Goal: Task Accomplishment & Management: Manage account settings

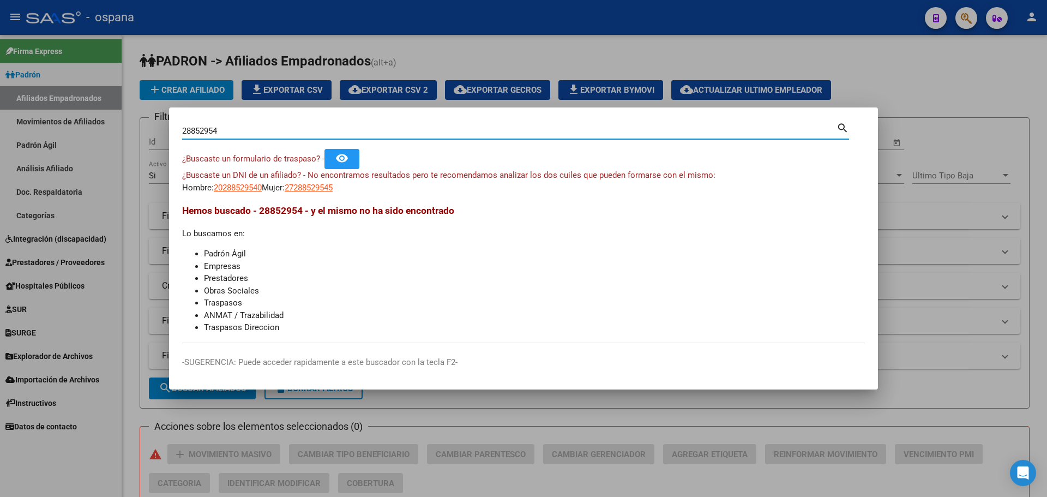
drag, startPoint x: 220, startPoint y: 130, endPoint x: 163, endPoint y: 131, distance: 57.3
click at [163, 131] on div "28852954 Buscar (apellido, dni, cuil, nro traspaso, cuit, obra social) search ¿…" at bounding box center [523, 248] width 1047 height 497
type input "[PERSON_NAME]"
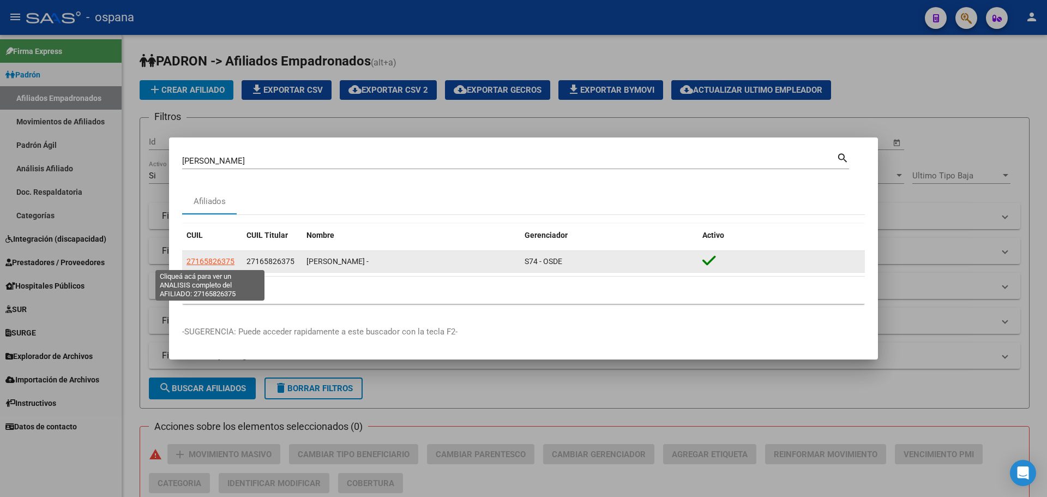
click at [213, 261] on span "27165826375" at bounding box center [211, 261] width 48 height 9
type textarea "27165826375"
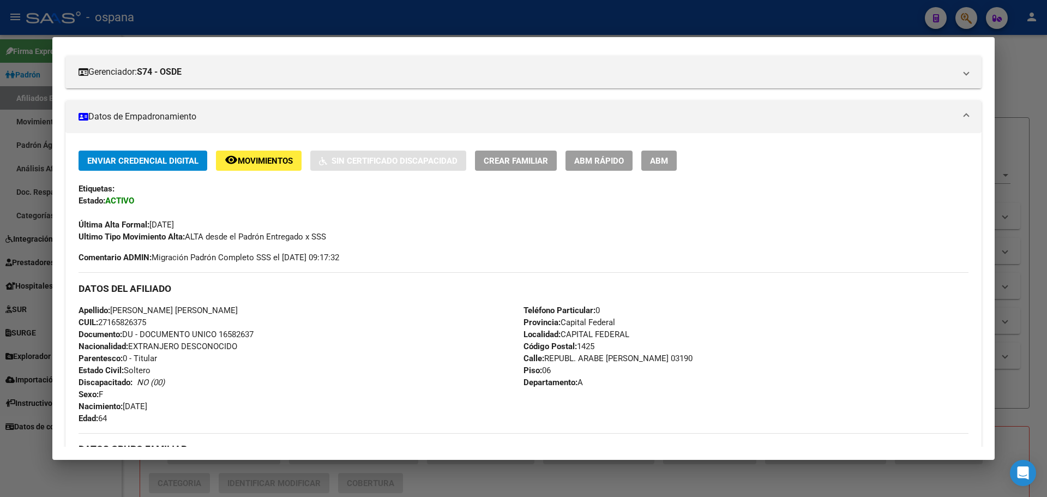
scroll to position [109, 0]
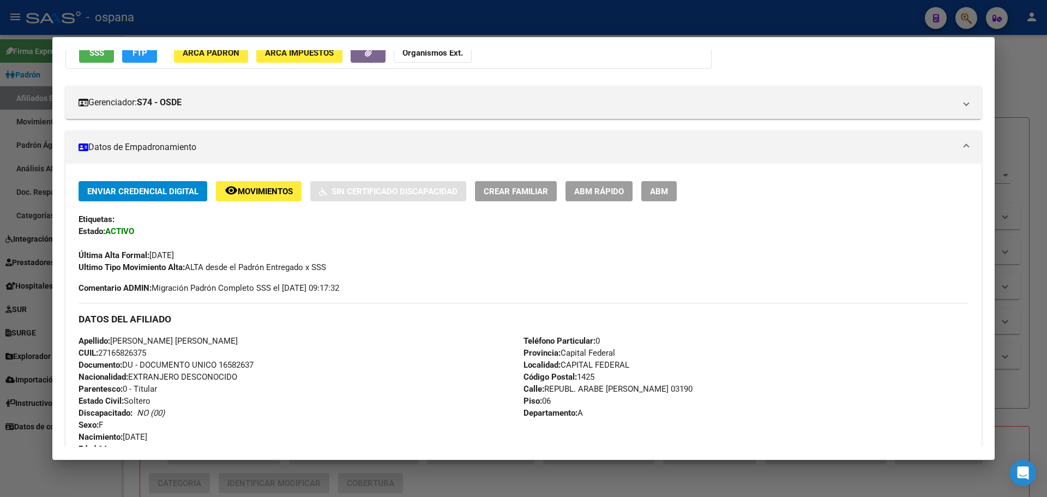
click at [643, 191] on button "ABM" at bounding box center [658, 191] width 35 height 20
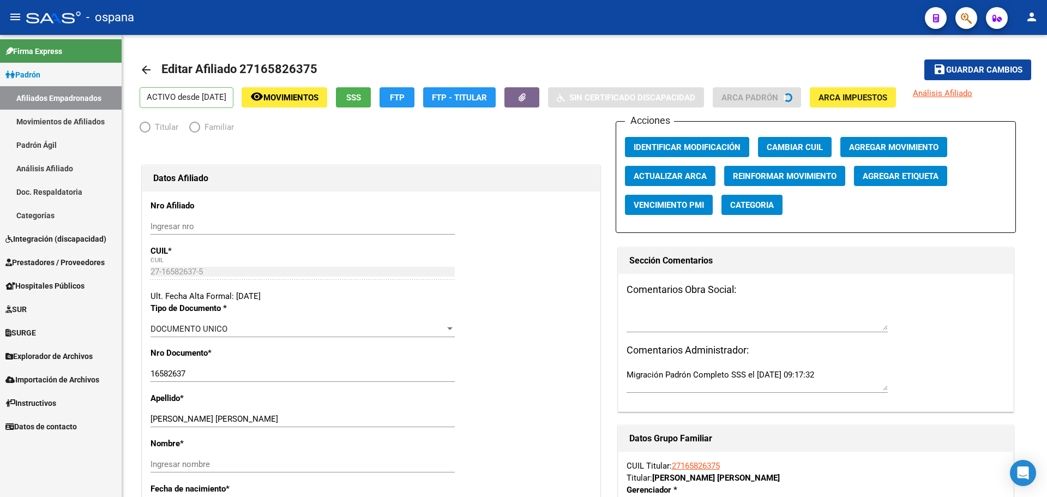
radio input "true"
type input "30-67658040-5"
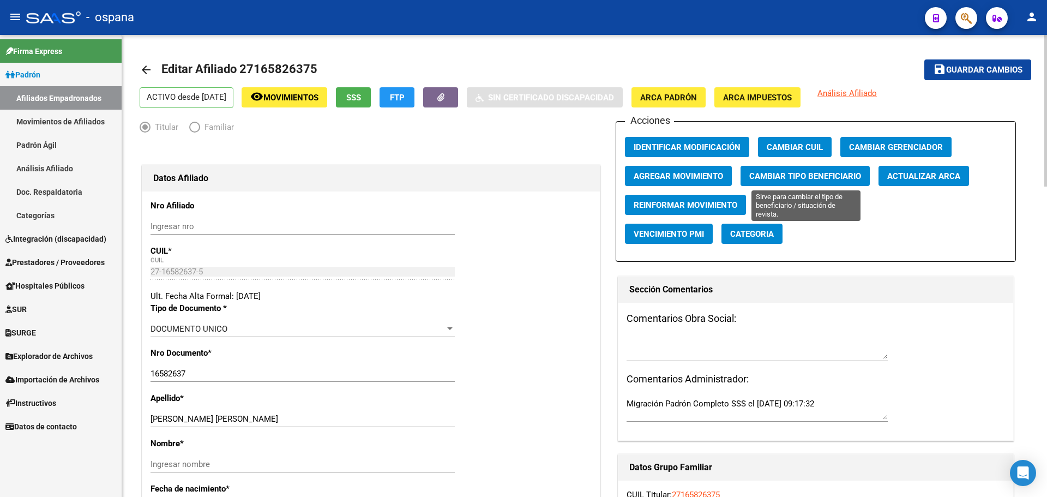
click at [795, 174] on span "Cambiar Tipo Beneficiario" at bounding box center [805, 176] width 112 height 10
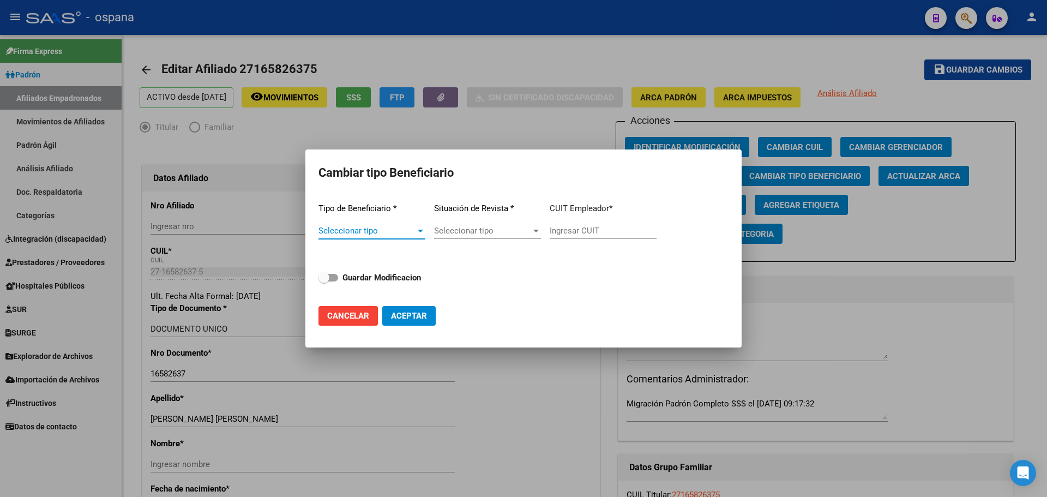
click at [401, 233] on span "Seleccionar tipo" at bounding box center [367, 231] width 97 height 10
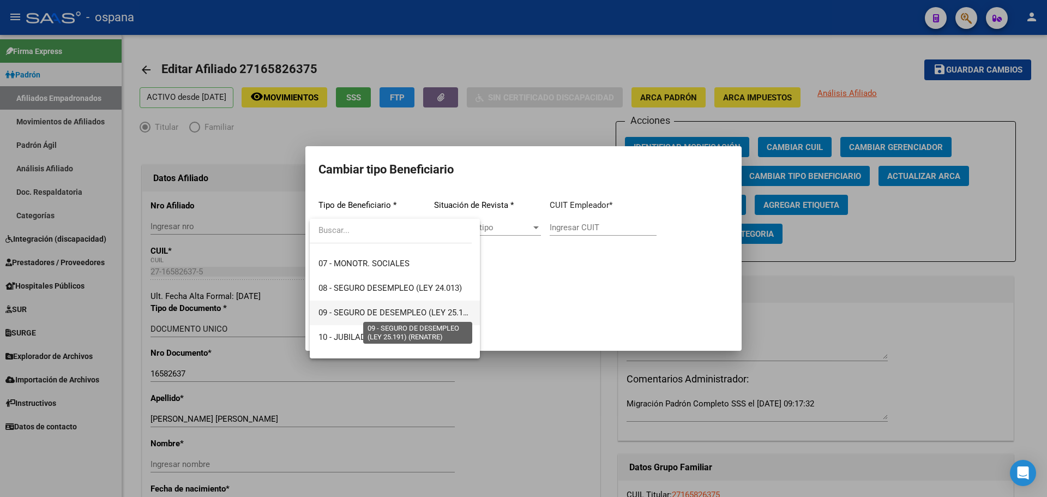
scroll to position [204, 0]
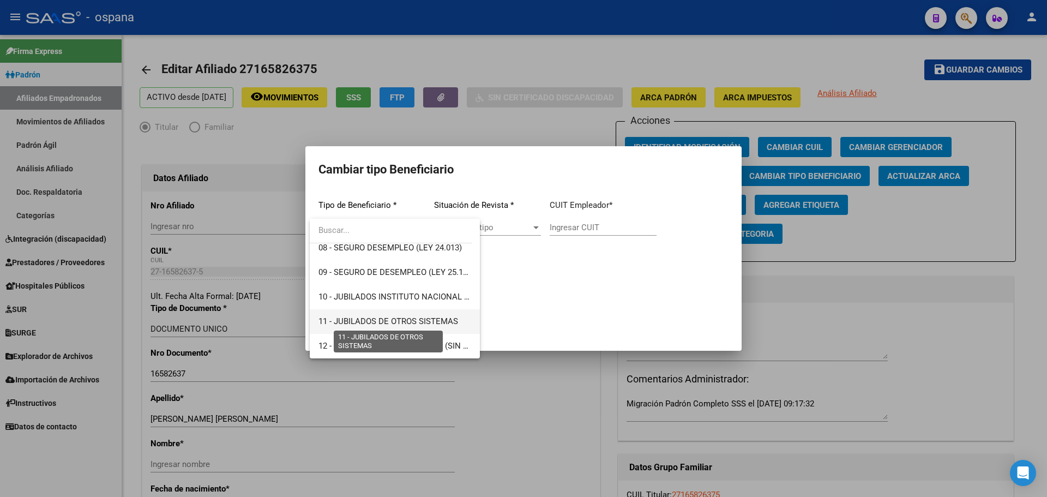
click at [353, 319] on span "11 - JUBILADOS DE OTROS SISTEMAS" at bounding box center [389, 321] width 140 height 10
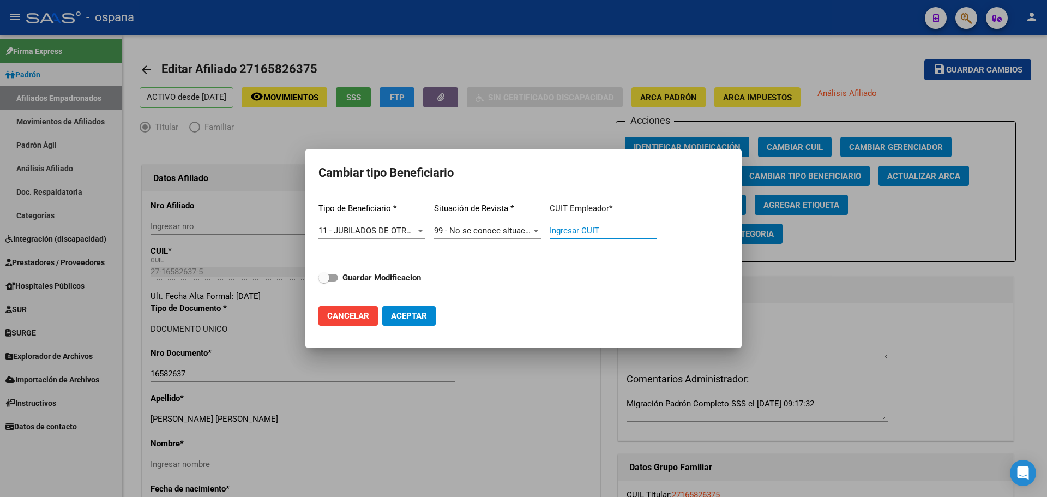
click at [557, 232] on input "Ingresar CUIT" at bounding box center [603, 231] width 107 height 10
type input "00-0"
drag, startPoint x: 569, startPoint y: 235, endPoint x: 545, endPoint y: 230, distance: 24.6
click at [545, 230] on div "Tipo de Beneficiario * 11 - JUBILADOS DE OTROS SISTEMAS Seleccionar tipo Situac…" at bounding box center [524, 245] width 410 height 103
paste input "33-63761744-9"
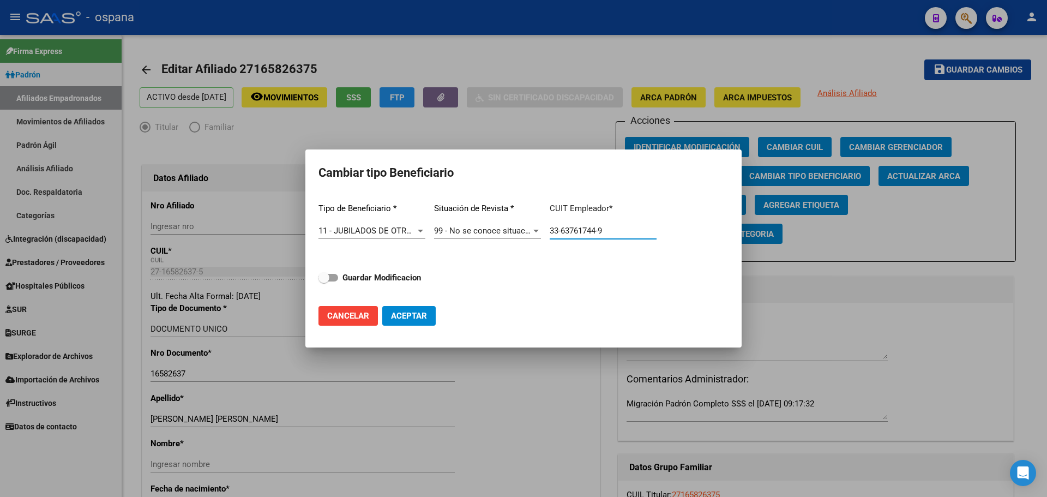
type input "33-63761744-9"
click at [336, 281] on span at bounding box center [329, 278] width 20 height 8
click at [324, 281] on input "Guardar Modificacion" at bounding box center [323, 281] width 1 height 1
checkbox input "true"
click at [403, 313] on span "Aceptar" at bounding box center [409, 316] width 36 height 10
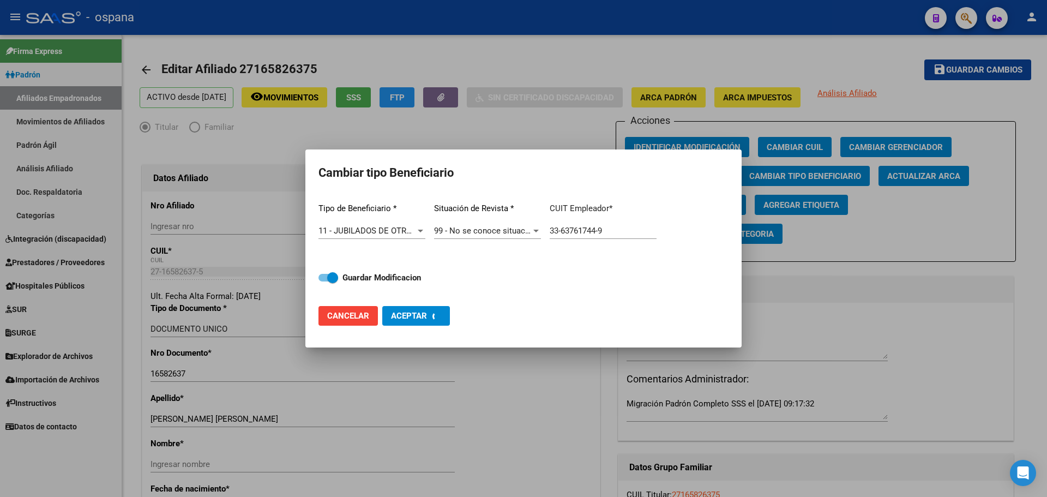
type input "33-63761744-9"
checkbox input "false"
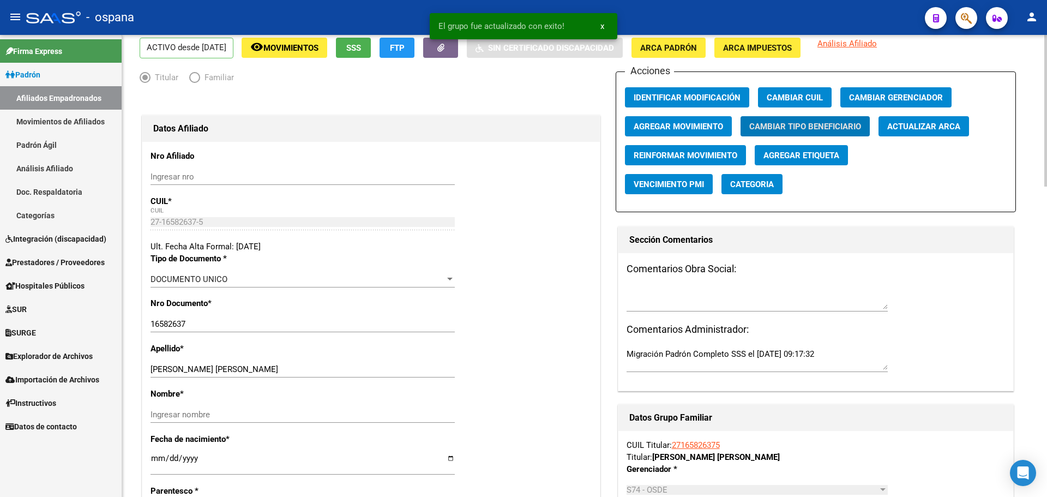
scroll to position [0, 0]
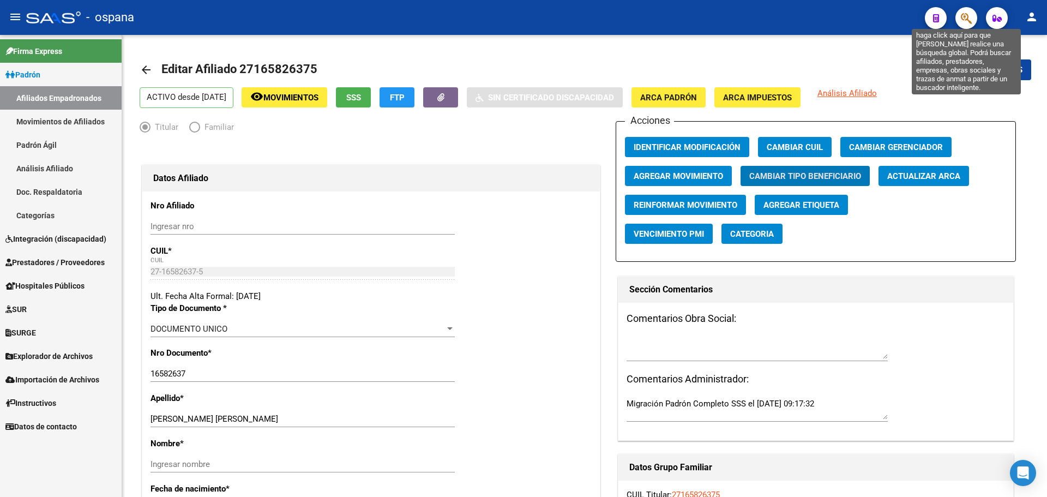
click at [963, 15] on icon "button" at bounding box center [966, 18] width 11 height 13
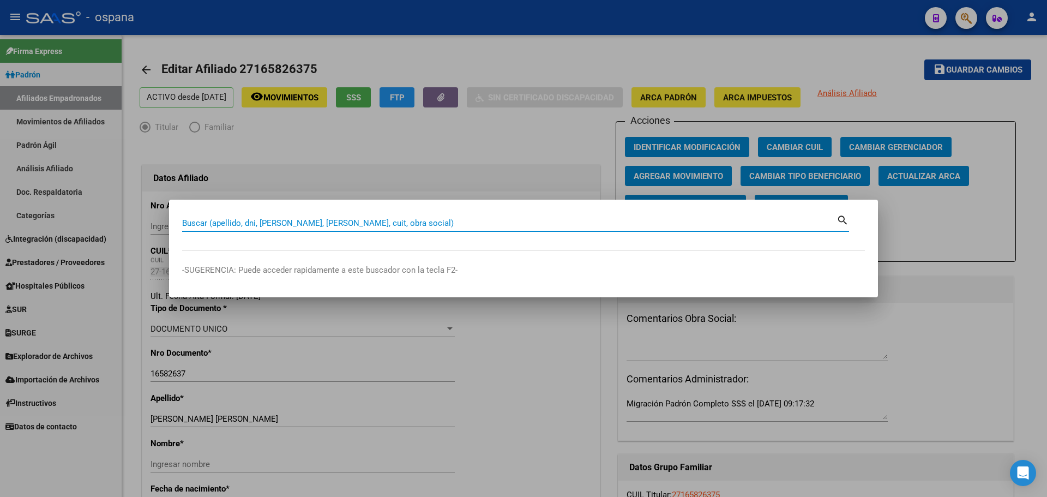
click at [201, 223] on input "Buscar (apellido, dni, [PERSON_NAME], [PERSON_NAME], cuit, obra social)" at bounding box center [509, 223] width 654 height 10
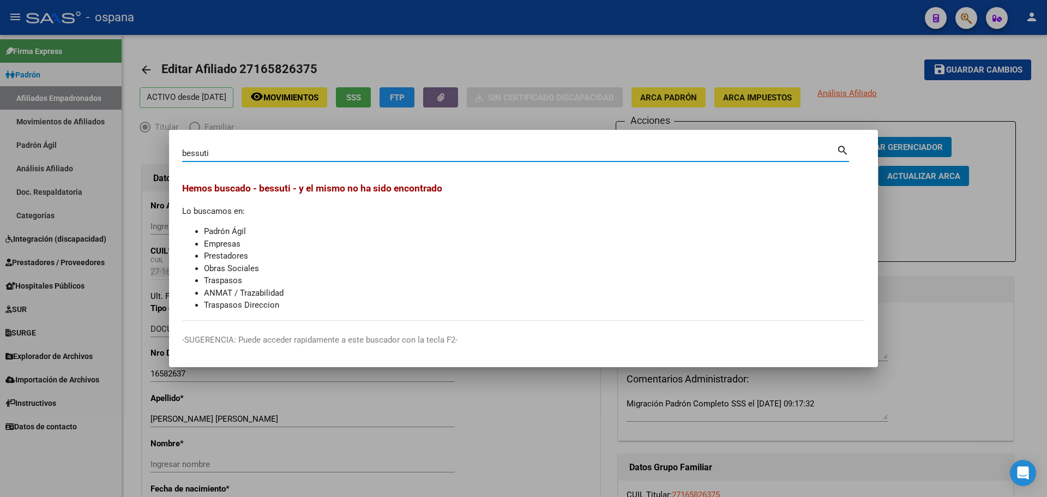
click at [199, 157] on input "bessuti" at bounding box center [509, 153] width 654 height 10
click at [204, 153] on input "besuti" at bounding box center [509, 153] width 654 height 10
type input "[PERSON_NAME]"
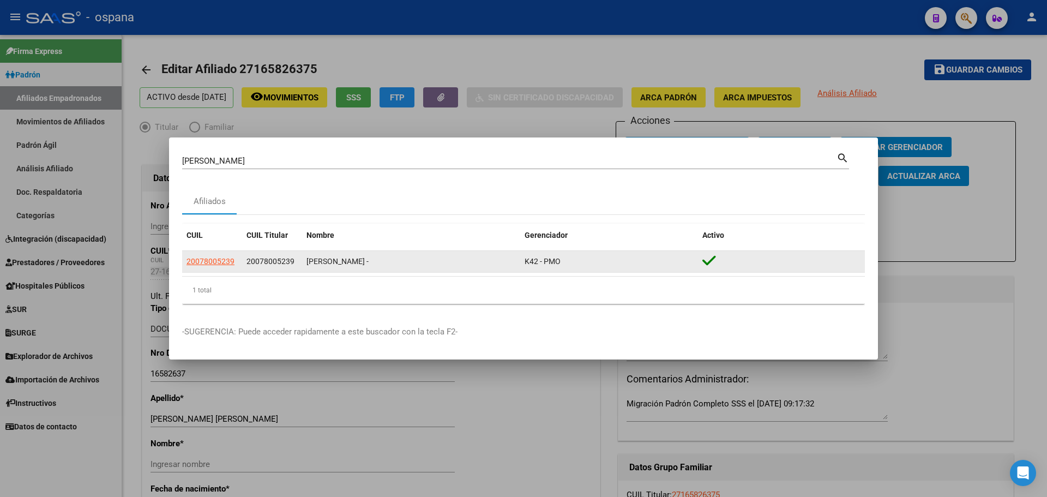
click at [319, 260] on div "[PERSON_NAME] -" at bounding box center [411, 261] width 209 height 13
click at [217, 265] on span "20078005239" at bounding box center [211, 261] width 48 height 9
type textarea "20078005239"
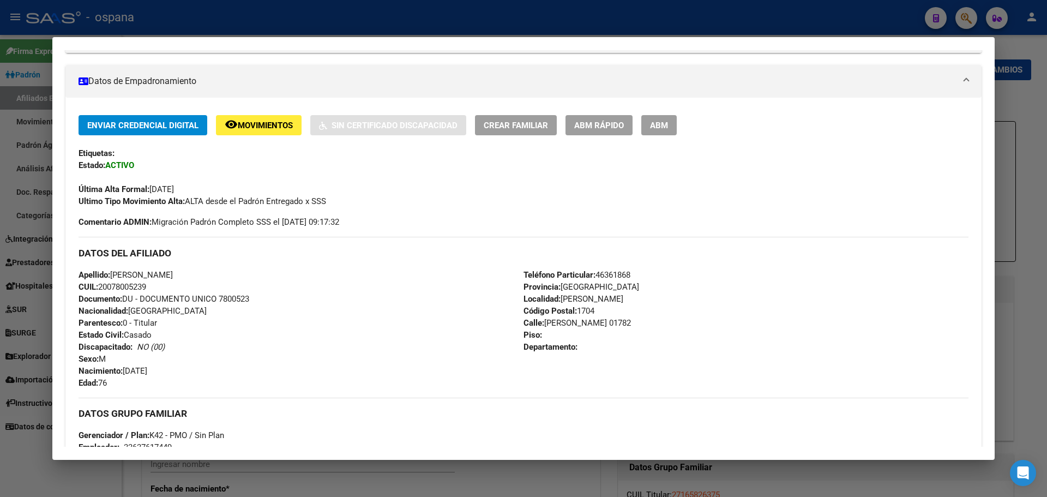
scroll to position [164, 0]
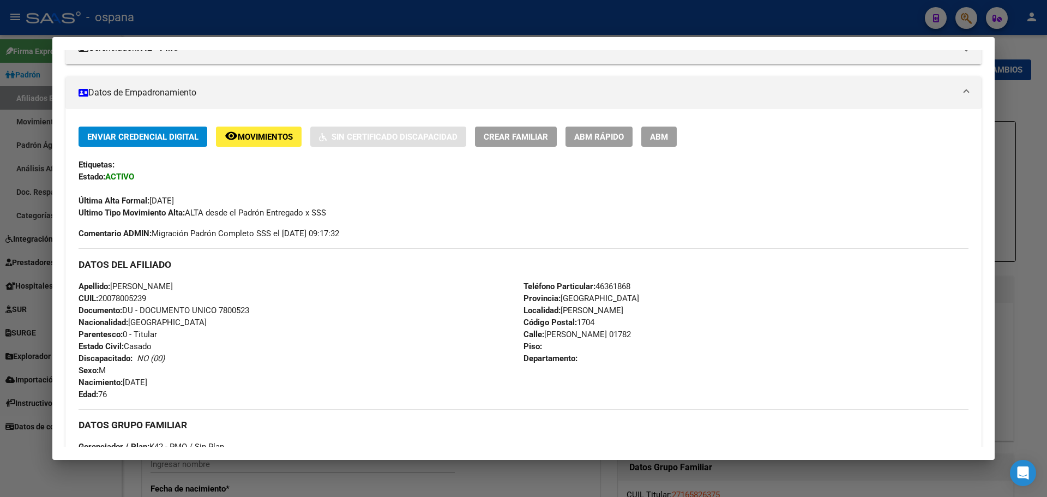
click at [387, 20] on div at bounding box center [523, 248] width 1047 height 497
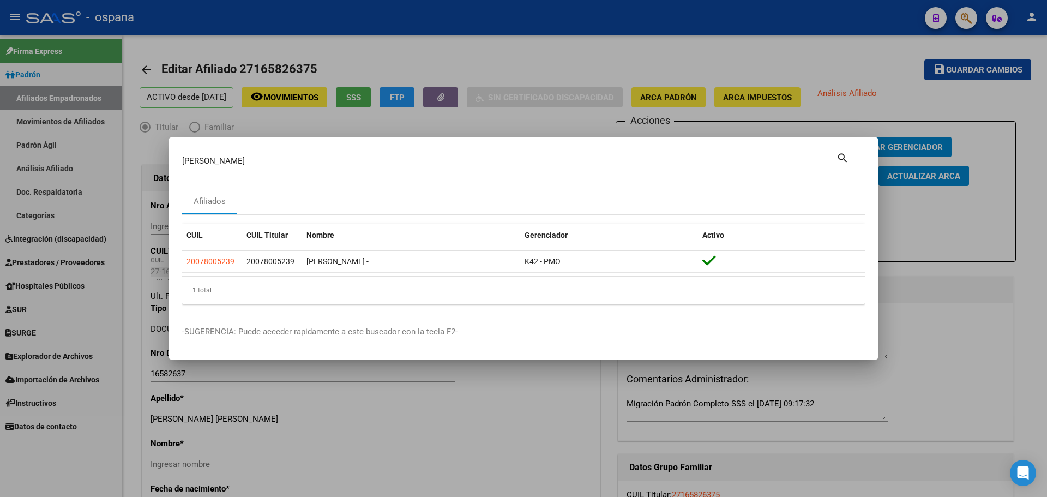
click at [897, 257] on div at bounding box center [523, 248] width 1047 height 497
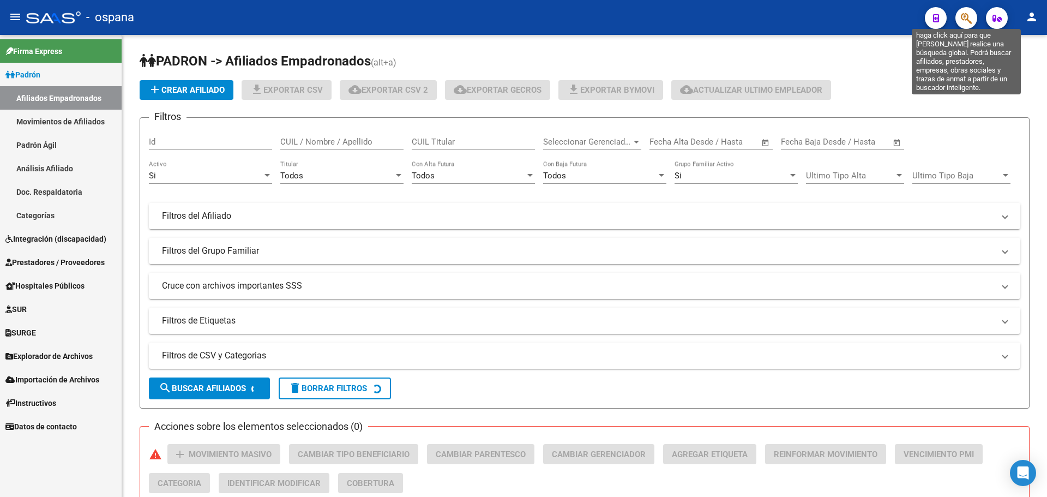
click at [964, 21] on icon "button" at bounding box center [966, 18] width 11 height 13
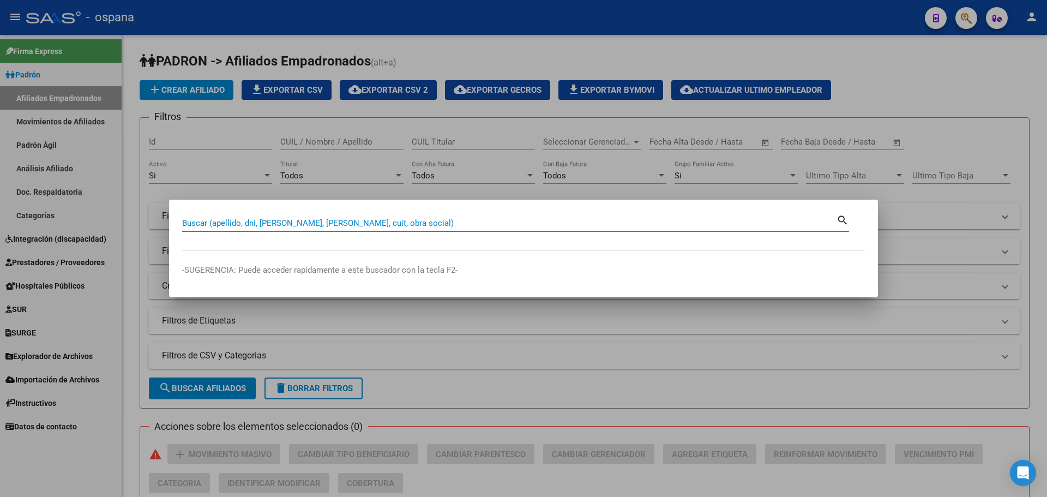
click at [367, 225] on input "Buscar (apellido, dni, [PERSON_NAME], [PERSON_NAME], cuit, obra social)" at bounding box center [509, 223] width 654 height 10
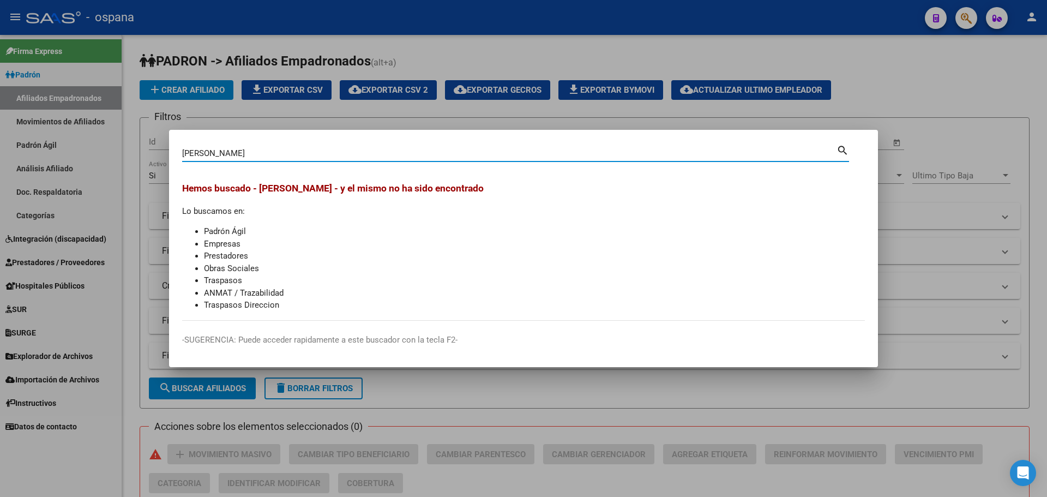
drag, startPoint x: 250, startPoint y: 155, endPoint x: 182, endPoint y: 160, distance: 67.9
click at [182, 160] on div "fernandez celia Buscar (apellido, dni, cuil, nro traspaso, cuit, obra social)" at bounding box center [509, 153] width 654 height 16
drag, startPoint x: 239, startPoint y: 154, endPoint x: 163, endPoint y: 145, distance: 76.9
click at [163, 145] on div "pereira celia Buscar (apellido, dni, cuil, nro traspaso, cuit, obra social) sea…" at bounding box center [523, 248] width 1047 height 497
type input "93267811"
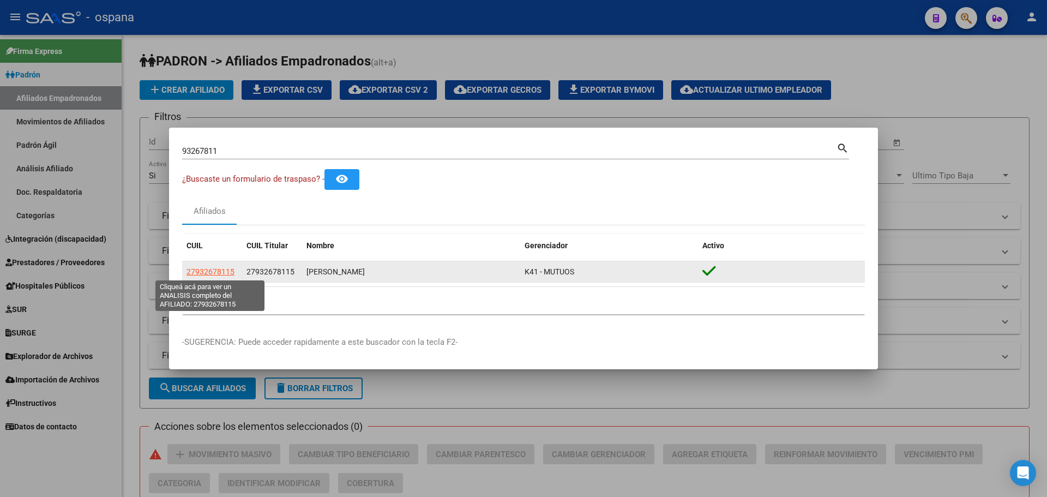
click at [228, 276] on span "27932678115" at bounding box center [211, 271] width 48 height 9
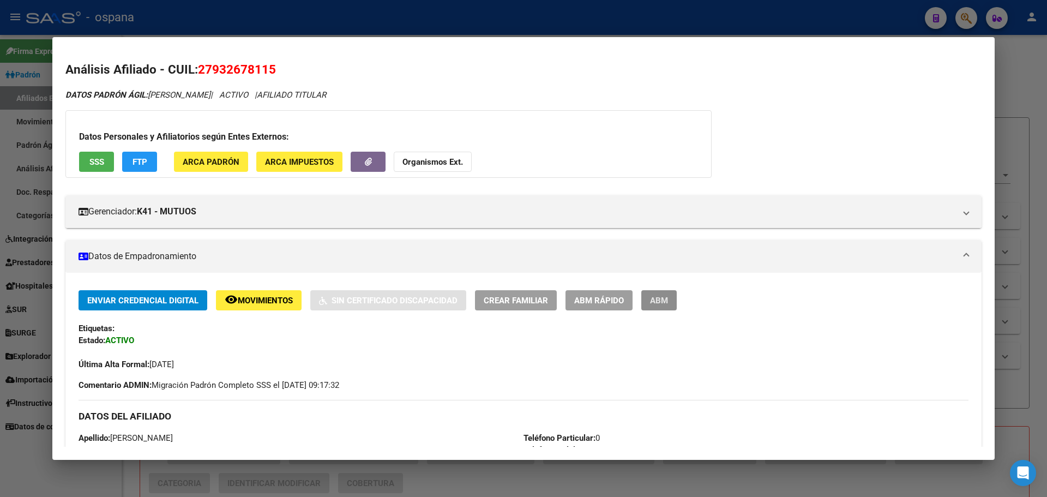
click at [652, 295] on span "ABM" at bounding box center [659, 300] width 18 height 10
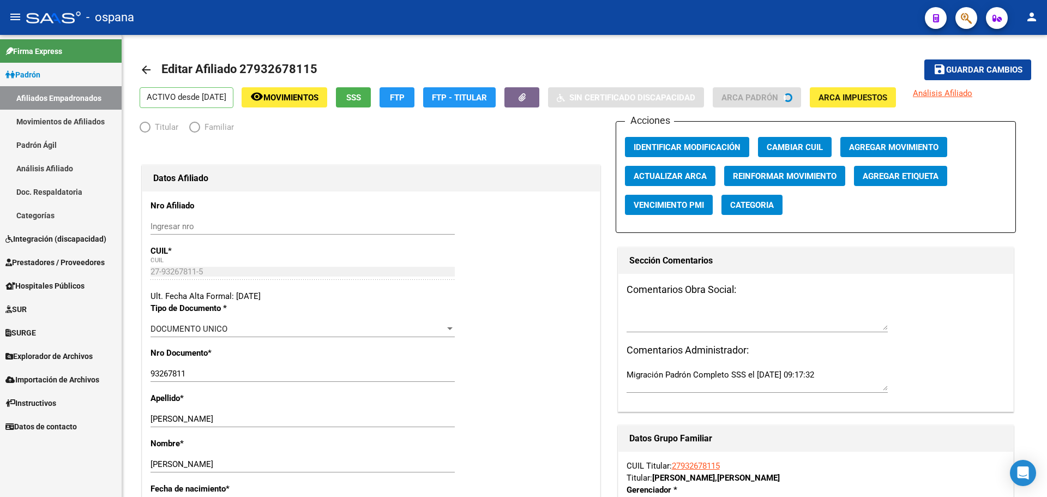
radio input "true"
type input "33-63761744-9"
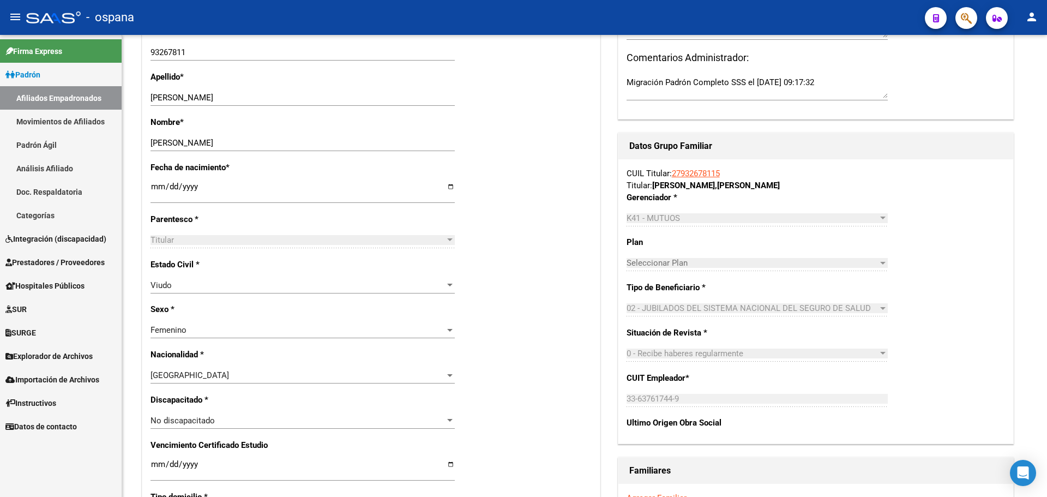
scroll to position [382, 0]
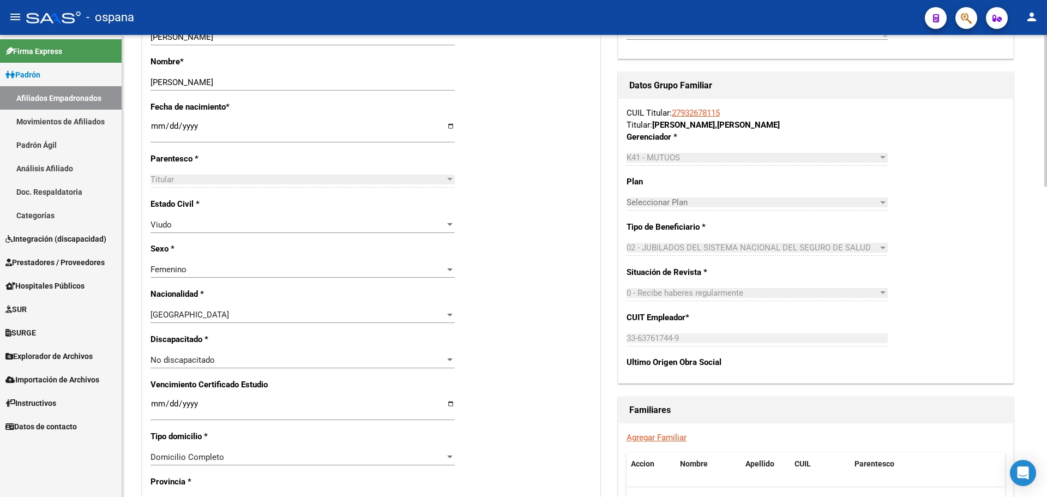
click at [621, 341] on div "CUIL Titular: 27932678115 Titular: PEREIRA FERNANDEZ , CELIA Gerenciador * K41 …" at bounding box center [815, 241] width 395 height 285
